Goal: Find specific page/section: Find specific page/section

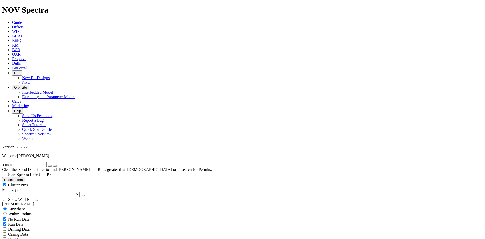
click at [50, 166] on icon "button" at bounding box center [50, 166] width 0 height 0
radio input "false"
radio input "true"
click at [12, 61] on icon at bounding box center [12, 63] width 0 height 4
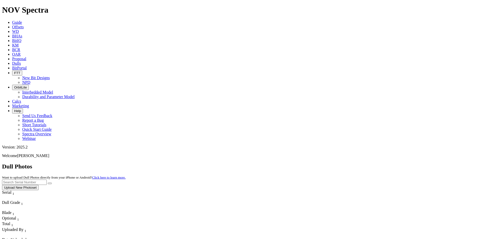
click at [47, 179] on input "text" at bounding box center [24, 181] width 45 height 5
paste input "A320646"
click at [52, 182] on button "submit" at bounding box center [50, 183] width 4 height 2
click at [47, 179] on input "A320646" at bounding box center [24, 181] width 45 height 5
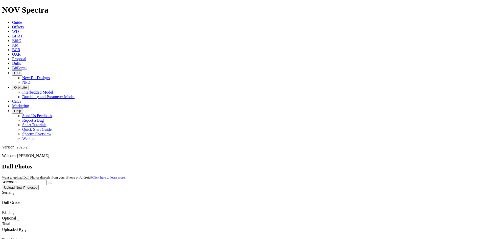
click at [47, 179] on input "A320646" at bounding box center [24, 181] width 45 height 5
paste input "1359"
drag, startPoint x: 421, startPoint y: 25, endPoint x: 425, endPoint y: 24, distance: 4.4
click at [423, 179] on form "A321359" at bounding box center [242, 181] width 481 height 5
click at [50, 183] on icon "submit" at bounding box center [50, 183] width 0 height 0
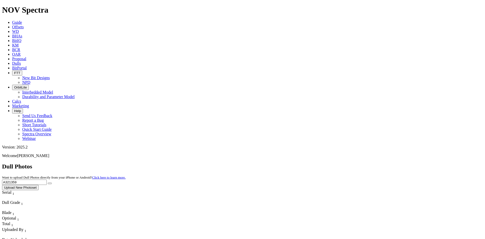
click at [47, 179] on input "A321359" at bounding box center [24, 181] width 45 height 5
paste input "18667"
click at [52, 182] on button "submit" at bounding box center [50, 183] width 4 height 2
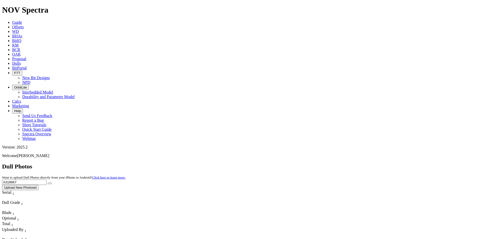
click at [47, 179] on input "A318667" at bounding box center [24, 181] width 45 height 5
paste input "5574"
click at [52, 182] on button "submit" at bounding box center [50, 183] width 4 height 2
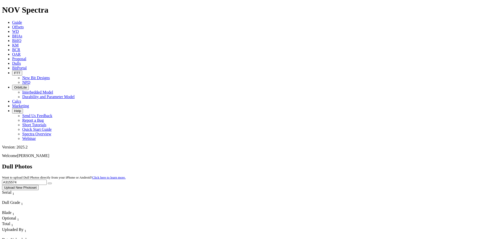
click at [47, 179] on input "A315574" at bounding box center [24, 181] width 45 height 5
paste input "9741"
type input "A319741"
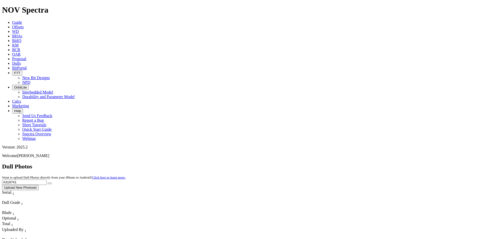
click at [52, 182] on button "submit" at bounding box center [50, 183] width 4 height 2
click at [12, 61] on icon at bounding box center [12, 63] width 0 height 4
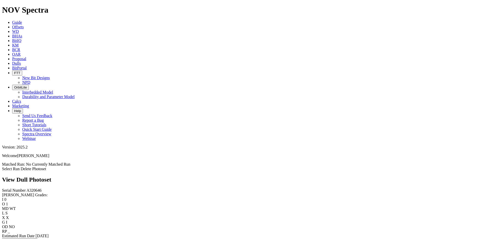
click at [20, 166] on link "Select Run" at bounding box center [11, 168] width 18 height 4
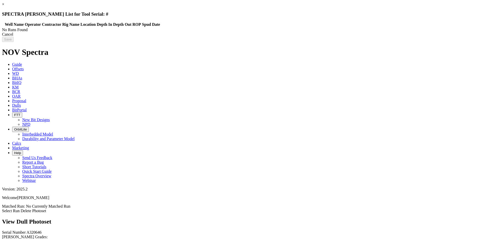
click at [383, 37] on div "Cancel" at bounding box center [242, 34] width 481 height 5
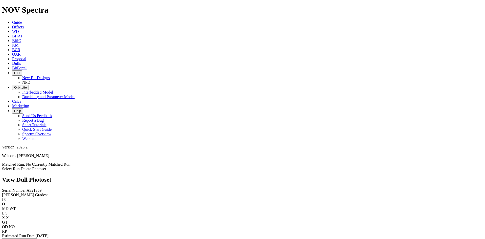
click at [20, 166] on link "Select Run" at bounding box center [11, 168] width 18 height 4
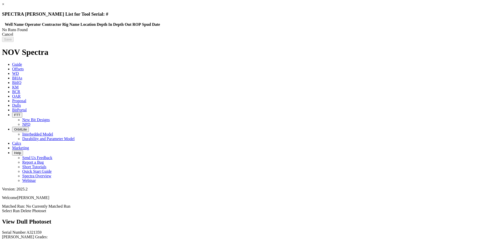
click at [388, 37] on div "Cancel" at bounding box center [242, 34] width 481 height 5
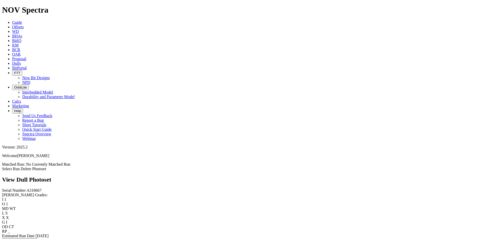
click at [20, 166] on link "Select Run" at bounding box center [11, 168] width 18 height 4
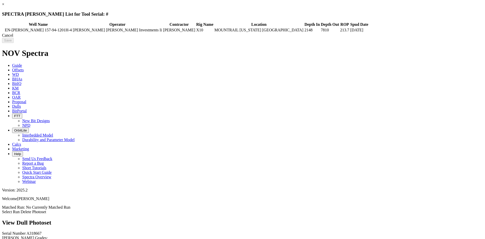
click at [383, 38] on div "Cancel" at bounding box center [242, 35] width 481 height 5
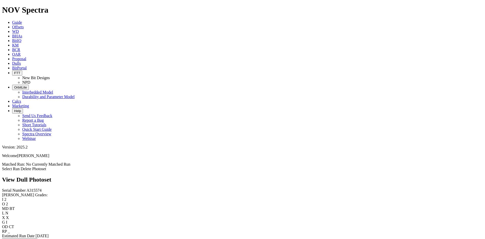
click at [20, 166] on link "Select Run" at bounding box center [11, 168] width 18 height 4
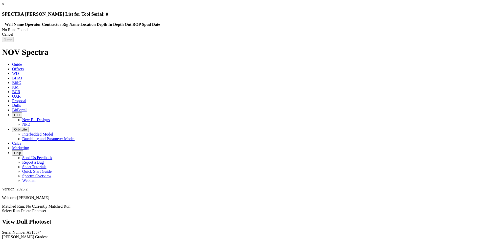
click at [379, 37] on div "Cancel" at bounding box center [242, 34] width 481 height 5
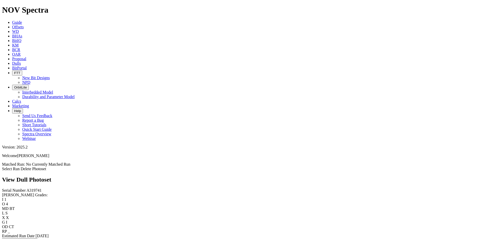
click at [20, 166] on link "Select Run" at bounding box center [11, 168] width 18 height 4
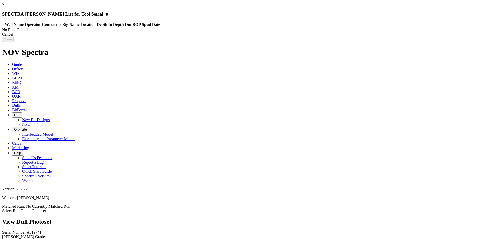
click at [380, 37] on div "Cancel" at bounding box center [242, 34] width 481 height 5
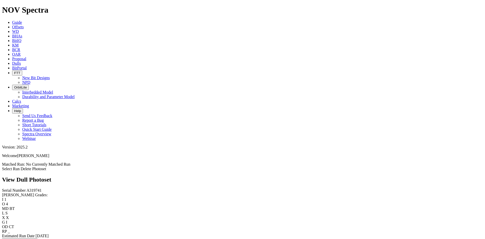
scroll to position [347, 0]
